Goal: Information Seeking & Learning: Learn about a topic

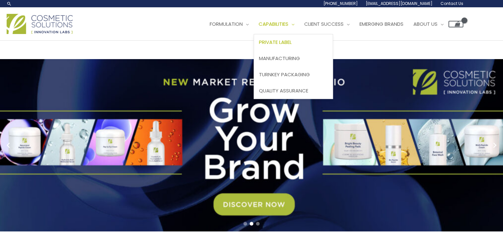
click at [259, 46] on span "Private Label" at bounding box center [275, 42] width 33 height 7
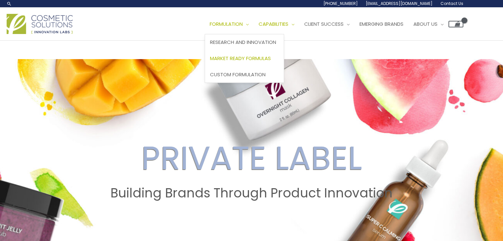
click at [210, 62] on span "Market Ready Formulas" at bounding box center [240, 58] width 61 height 7
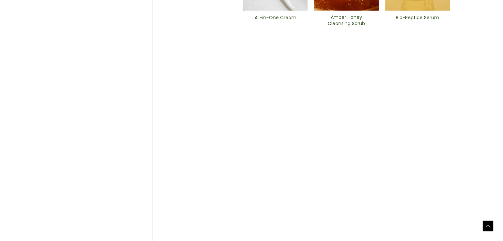
scroll to position [430, 0]
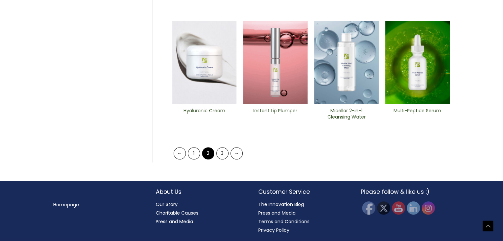
scroll to position [460, 0]
click at [218, 155] on link "3" at bounding box center [222, 153] width 12 height 12
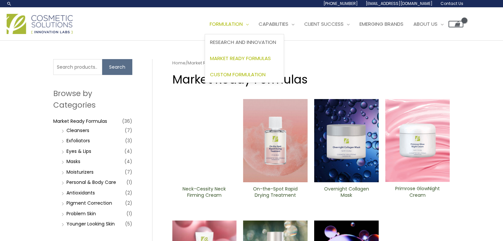
click at [210, 78] on span "Custom Formulation" at bounding box center [238, 74] width 56 height 7
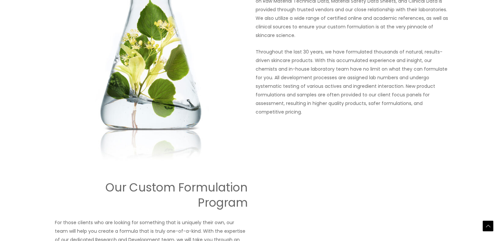
scroll to position [628, 0]
